Goal: Check status

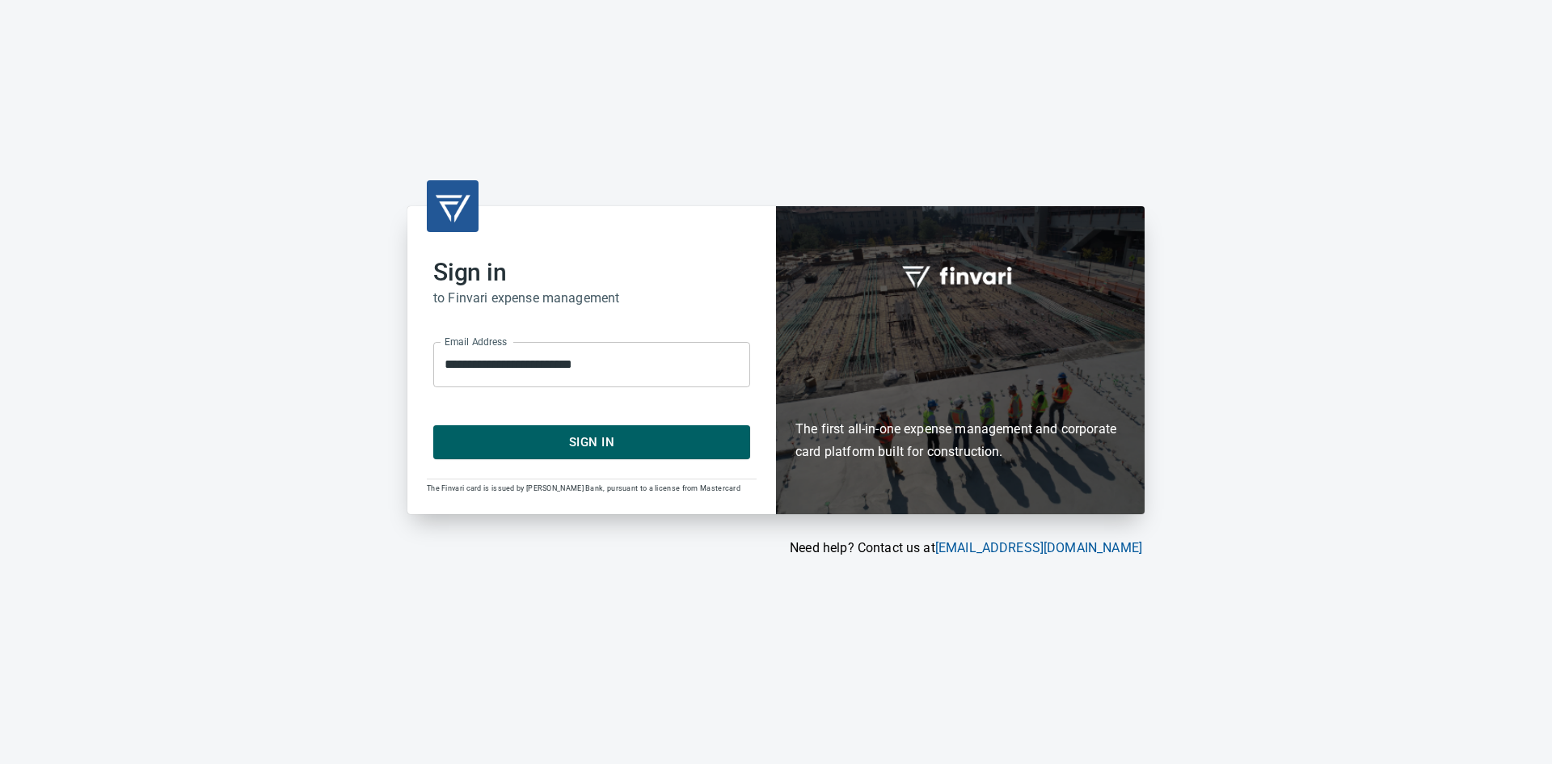
click at [506, 439] on span "Sign In" at bounding box center [591, 442] width 281 height 21
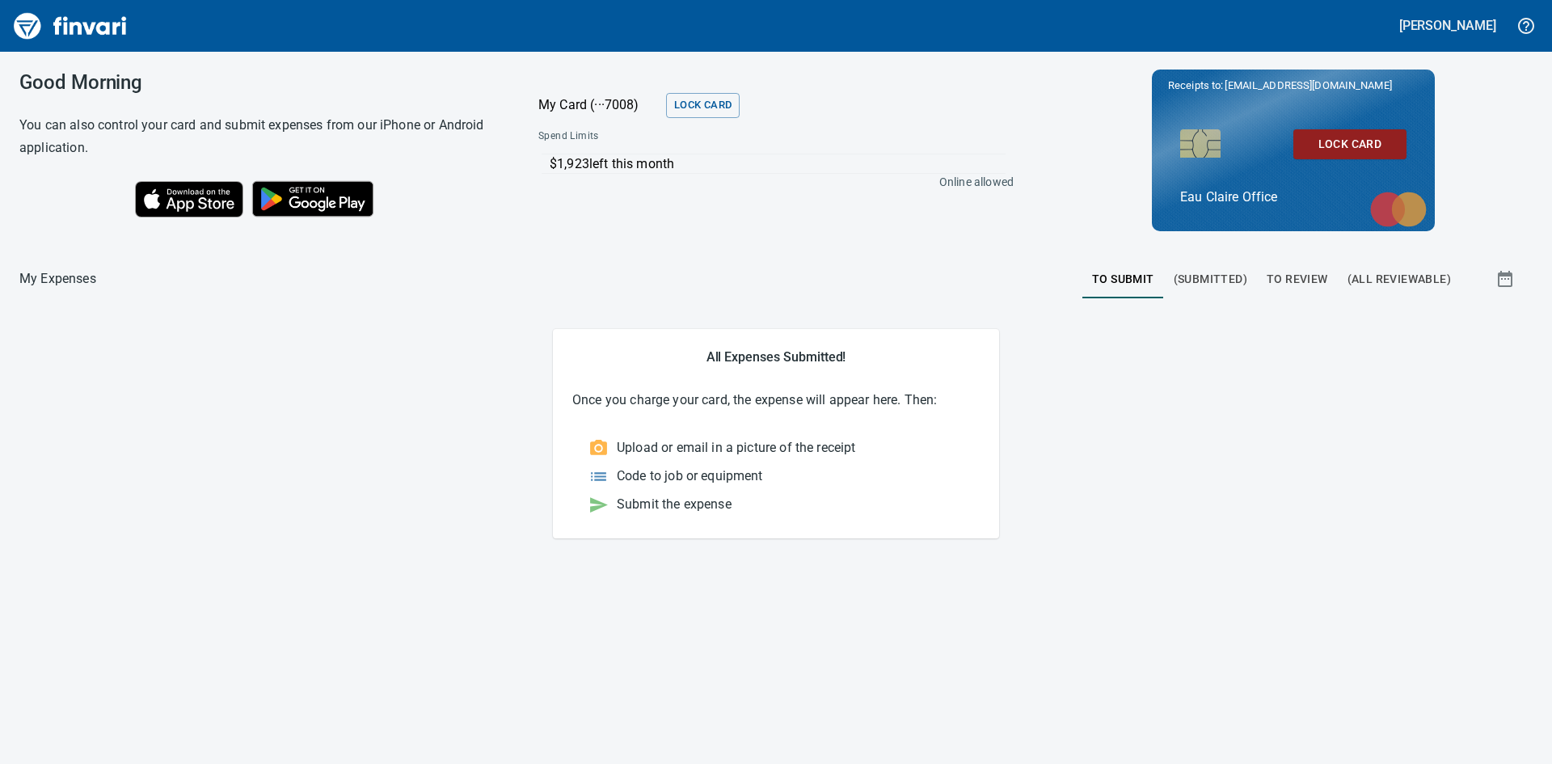
click at [1201, 276] on span "(Submitted)" at bounding box center [1211, 279] width 74 height 20
